Goal: Task Accomplishment & Management: Complete application form

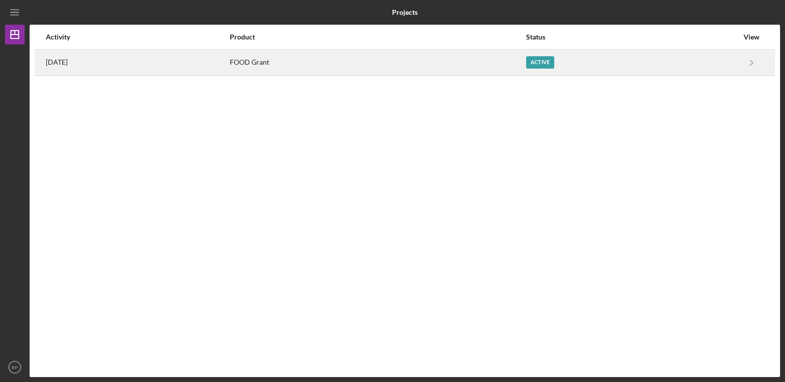
click at [323, 64] on div "FOOD Grant" at bounding box center [377, 62] width 295 height 25
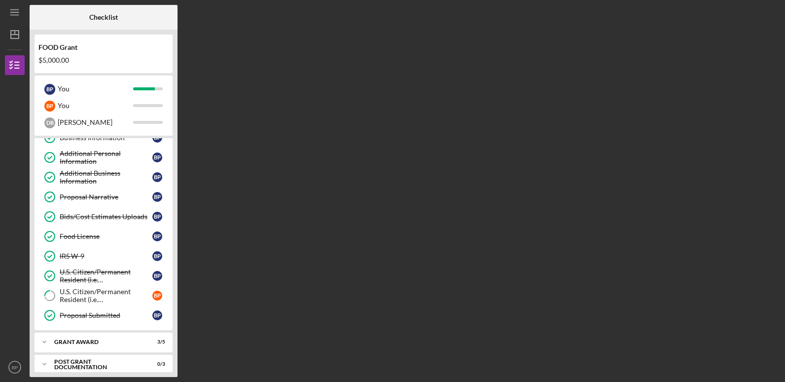
scroll to position [77, 0]
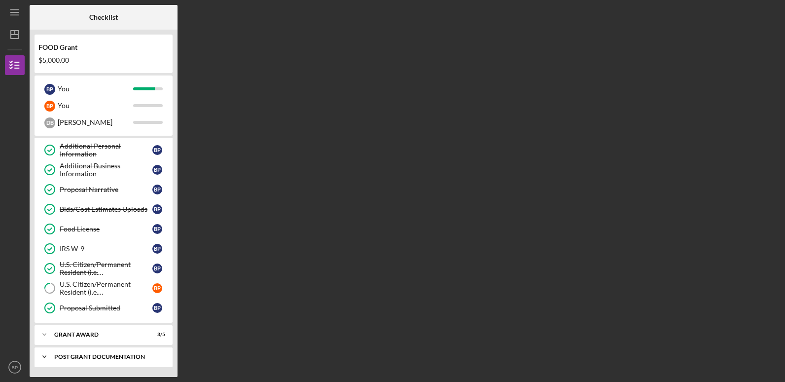
click at [117, 355] on div "Post Grant Documentation" at bounding box center [107, 357] width 106 height 6
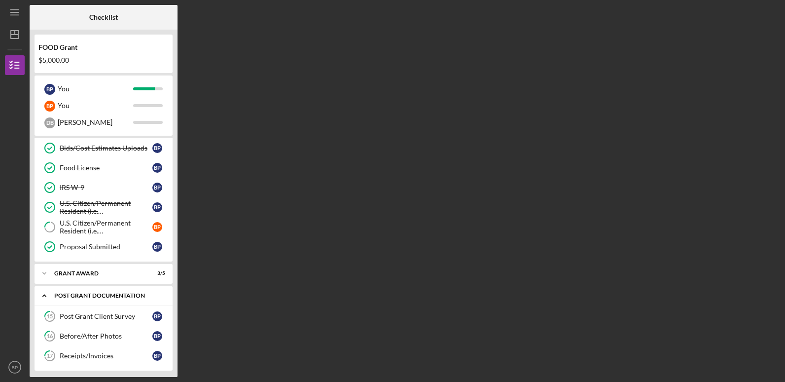
scroll to position [142, 0]
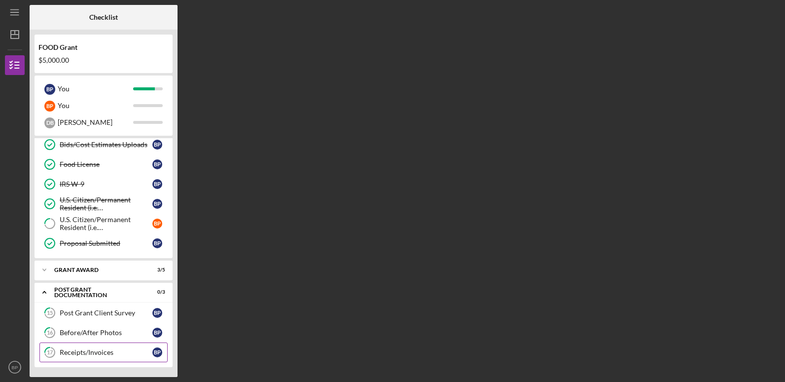
click at [140, 356] on div "Receipts/Invoices" at bounding box center [106, 352] width 93 height 8
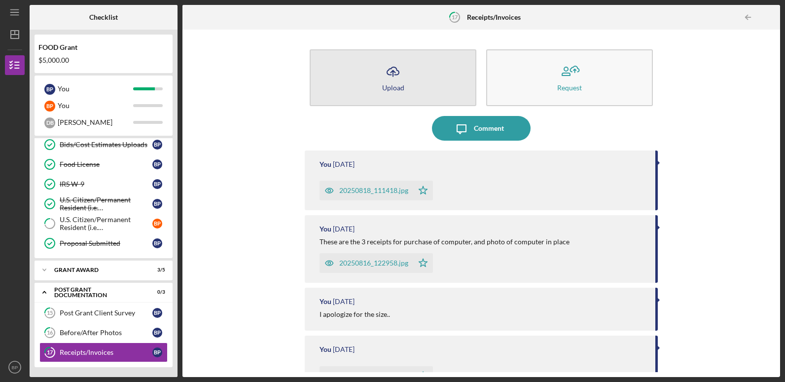
click at [433, 82] on button "Icon/Upload Upload" at bounding box center [393, 77] width 167 height 57
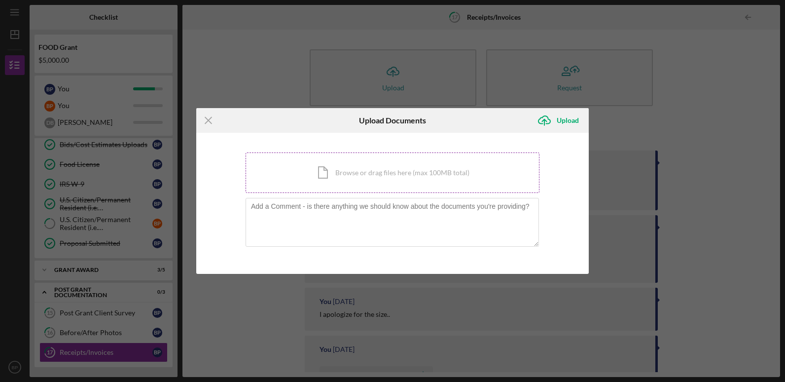
click at [344, 173] on div "Icon/Document Browse or drag files here (max 100MB total) Tap to choose files o…" at bounding box center [393, 172] width 294 height 40
click at [333, 169] on div "Icon/Document Browse or drag files here (max 100MB total) Tap to choose files o…" at bounding box center [393, 172] width 294 height 40
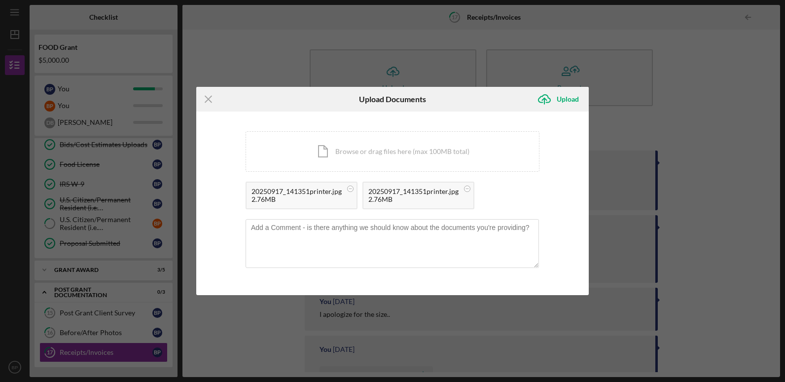
drag, startPoint x: 320, startPoint y: 203, endPoint x: 677, endPoint y: 113, distance: 367.7
click at [677, 113] on div "Icon/Menu Close Upload Documents Icon/Upload Upload You're uploading documents …" at bounding box center [392, 191] width 785 height 382
click at [415, 197] on div "2.76MB" at bounding box center [414, 199] width 90 height 8
click at [394, 191] on div "20250917_141351printer.jpg" at bounding box center [414, 191] width 90 height 8
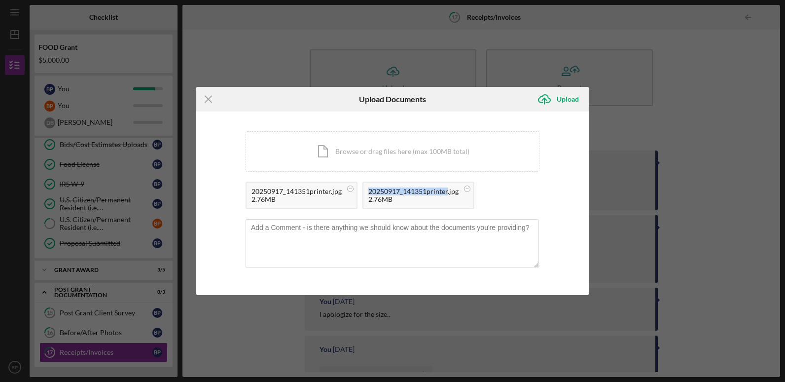
click at [394, 191] on div "20250917_141351printer.jpg" at bounding box center [414, 191] width 90 height 8
click at [377, 148] on div "Icon/Document Browse or drag files here (max 100MB total) Tap to choose files o…" at bounding box center [393, 151] width 294 height 40
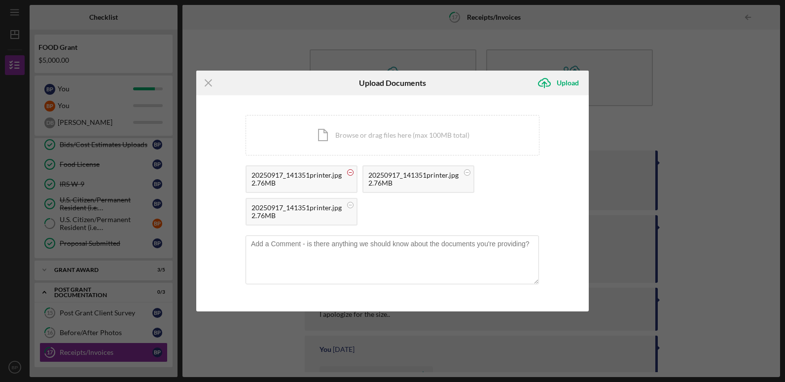
click at [351, 174] on circle at bounding box center [351, 173] width 6 height 6
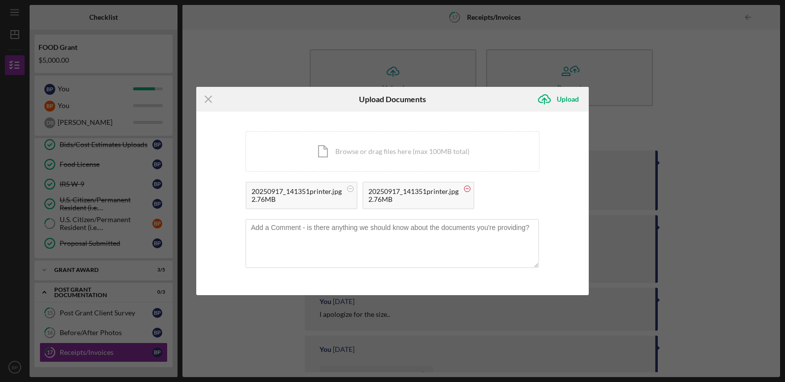
click at [465, 190] on circle at bounding box center [468, 189] width 6 height 6
drag, startPoint x: 299, startPoint y: 201, endPoint x: 306, endPoint y: 181, distance: 21.4
click at [306, 181] on div "Icon/Document Browse or drag files here (max 100MB total) Tap to choose files o…" at bounding box center [393, 172] width 294 height 83
drag, startPoint x: 306, startPoint y: 181, endPoint x: 294, endPoint y: 162, distance: 22.3
click at [294, 162] on div "Icon/Document Browse or drag files here (max 100MB total) Tap to choose files o…" at bounding box center [393, 151] width 294 height 40
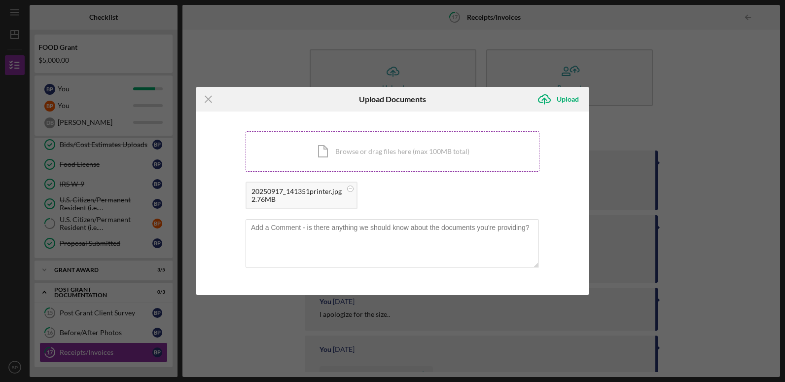
click at [343, 145] on div "Icon/Document Browse or drag files here (max 100MB total) Tap to choose files o…" at bounding box center [393, 151] width 294 height 40
drag, startPoint x: 263, startPoint y: 198, endPoint x: 294, endPoint y: 182, distance: 34.9
click at [294, 182] on div "20250917_141351printer.jpg 2.76MB" at bounding box center [302, 196] width 112 height 28
drag, startPoint x: 294, startPoint y: 182, endPoint x: 376, endPoint y: 202, distance: 85.0
click at [376, 202] on div "20250917_141351printer.jpg 2.76MB" at bounding box center [393, 198] width 294 height 33
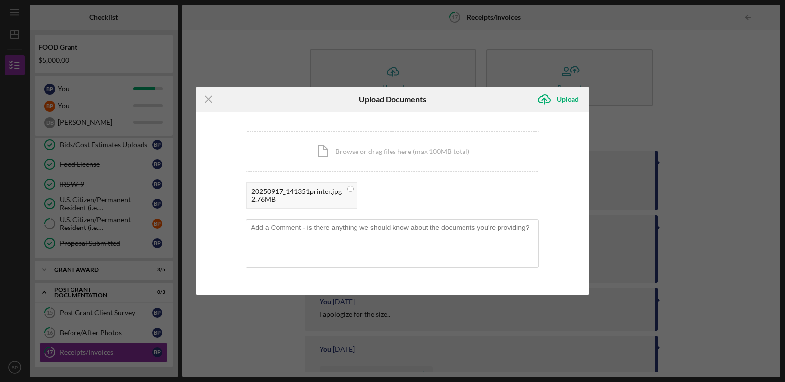
click at [355, 203] on div "20250917_141351printer.jpg 2.76MB" at bounding box center [302, 196] width 112 height 28
drag, startPoint x: 355, startPoint y: 203, endPoint x: 361, endPoint y: 148, distance: 55.1
click at [361, 148] on div "Icon/Document Browse or drag files here (max 100MB total) Tap to choose files o…" at bounding box center [393, 172] width 294 height 83
drag, startPoint x: 361, startPoint y: 148, endPoint x: 385, endPoint y: 203, distance: 59.9
click at [386, 203] on div "20250917_141351printer.jpg 2.76MB" at bounding box center [393, 198] width 294 height 33
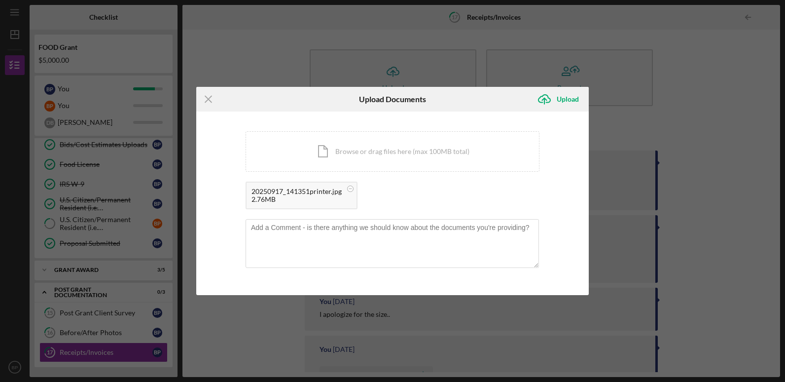
click at [254, 194] on div "20250917_141351printer.jpg" at bounding box center [297, 191] width 90 height 8
click at [348, 189] on circle at bounding box center [351, 189] width 6 height 6
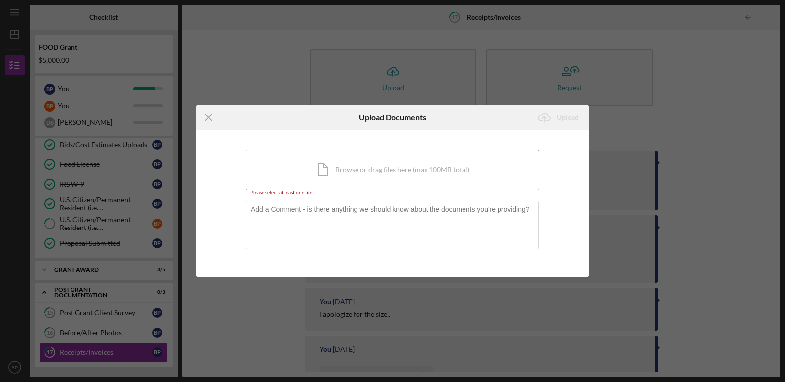
click at [292, 169] on div "Icon/Document Browse or drag files here (max 100MB total) Tap to choose files o…" at bounding box center [393, 169] width 294 height 40
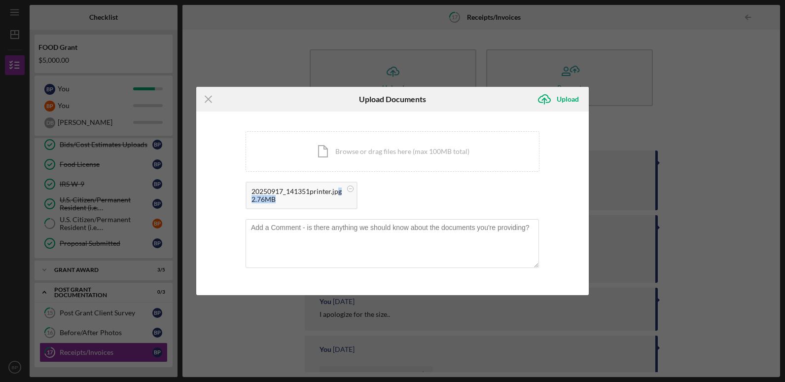
drag, startPoint x: 325, startPoint y: 196, endPoint x: 338, endPoint y: 178, distance: 22.7
click at [338, 178] on div "Icon/Document Browse or drag files here (max 100MB total) Tap to choose files o…" at bounding box center [393, 172] width 294 height 83
drag, startPoint x: 338, startPoint y: 178, endPoint x: 385, endPoint y: 182, distance: 47.0
click at [385, 182] on div "20250917_141351printer.jpg 2.76MB" at bounding box center [393, 198] width 294 height 33
click at [555, 98] on icon "Icon/Upload" at bounding box center [544, 99] width 25 height 25
